Goal: Transaction & Acquisition: Purchase product/service

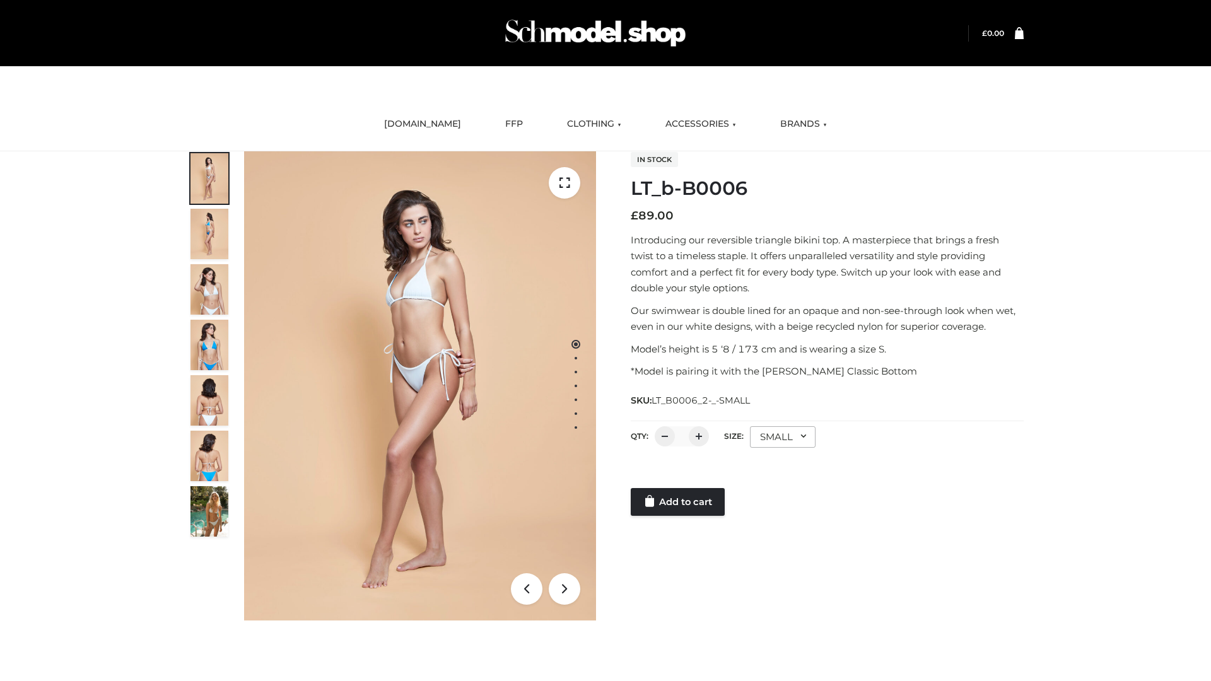
click at [678, 502] on link "Add to cart" at bounding box center [678, 502] width 94 height 28
